Goal: Find specific page/section: Find specific page/section

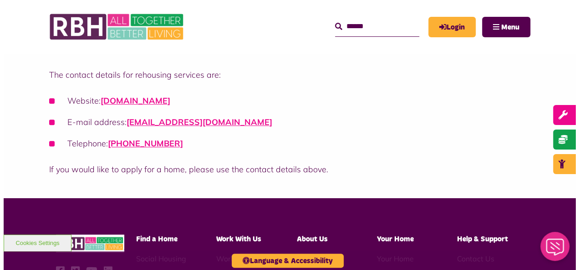
scroll to position [164, 0]
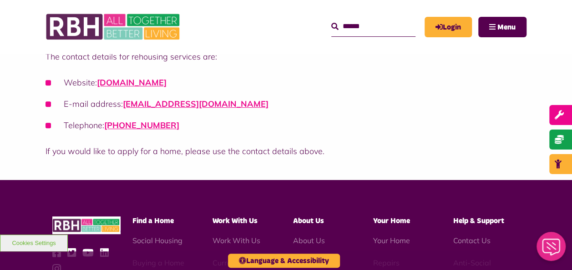
click at [158, 225] on span "Find a Home" at bounding box center [152, 221] width 41 height 7
click at [499, 27] on span "Menu" at bounding box center [507, 27] width 18 height 7
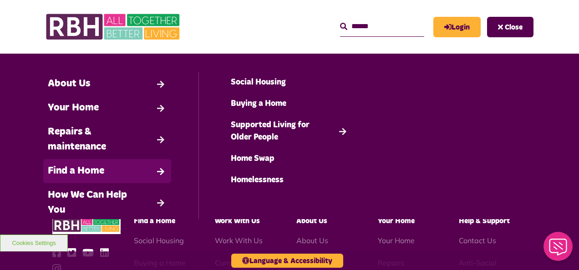
click at [107, 168] on link "Find a Home" at bounding box center [107, 171] width 128 height 24
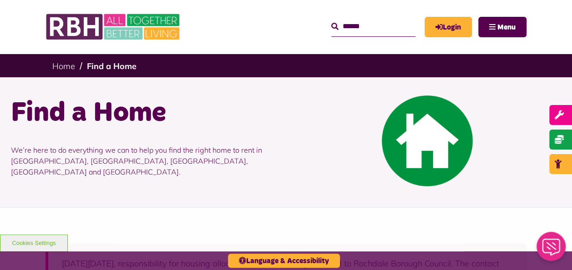
click at [429, 144] on img at bounding box center [427, 141] width 91 height 91
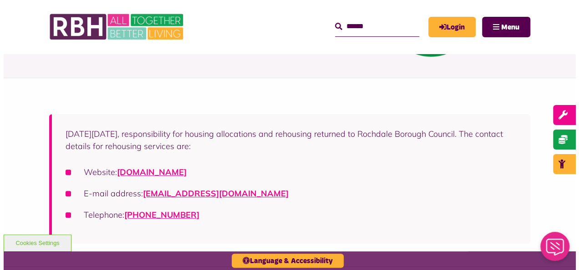
scroll to position [146, 0]
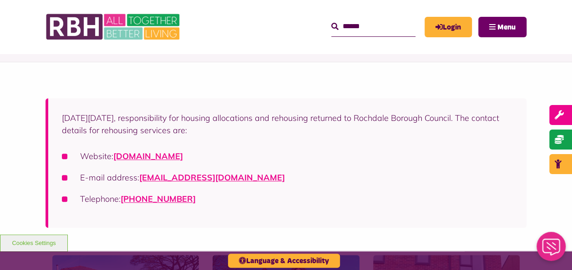
click at [502, 28] on span "Menu" at bounding box center [507, 27] width 18 height 7
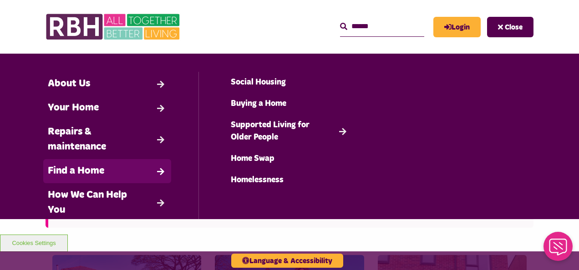
click at [121, 168] on link "Find a Home" at bounding box center [107, 171] width 128 height 24
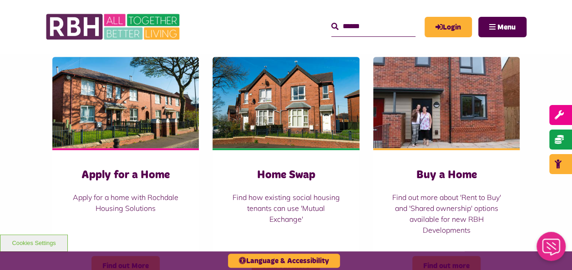
scroll to position [352, 0]
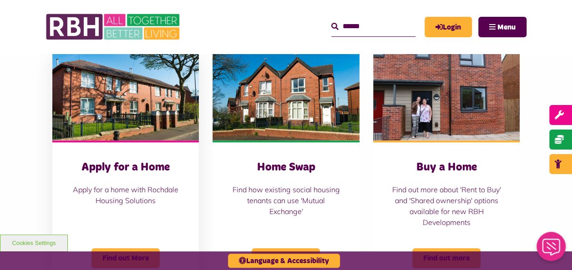
click at [107, 112] on img "Belton Avenue Apply for a Home Apply for a home with Rochdale Housing Solutions…" at bounding box center [125, 94] width 147 height 91
